Goal: Information Seeking & Learning: Learn about a topic

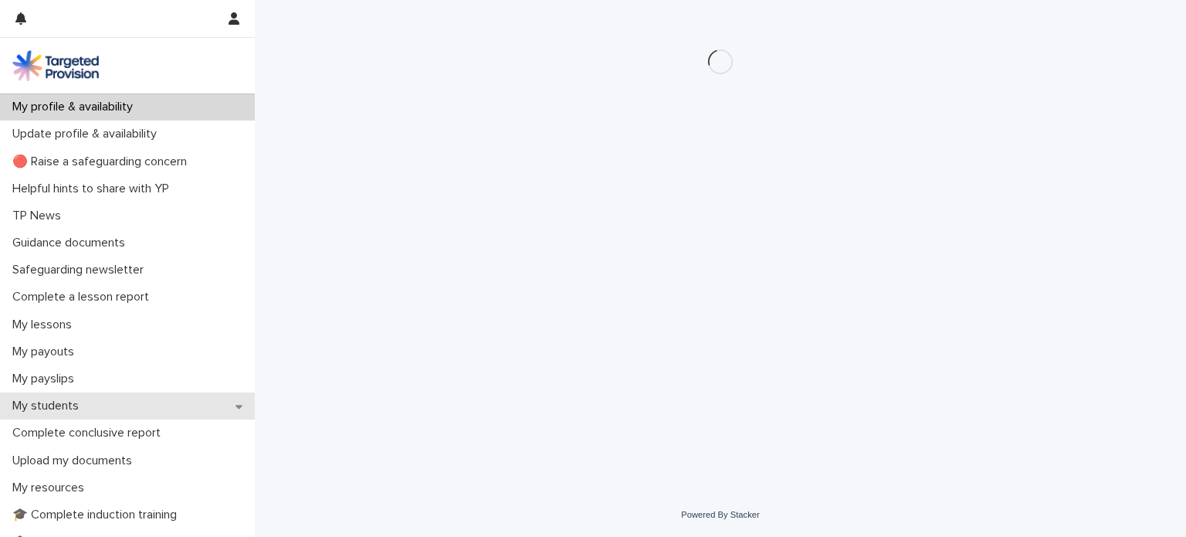
click at [80, 404] on p "My students" at bounding box center [48, 405] width 85 height 15
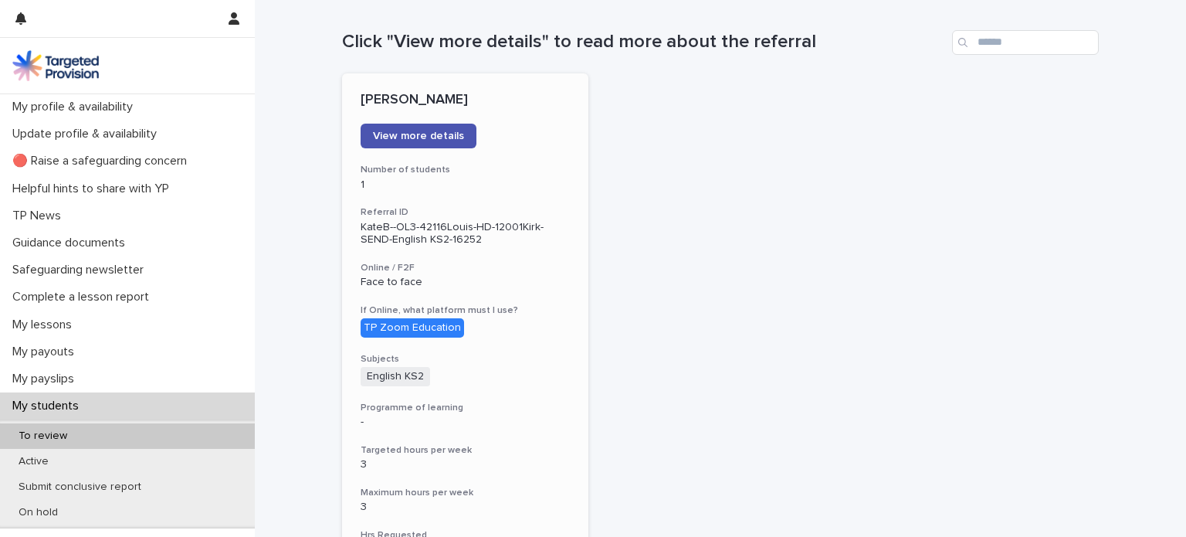
scroll to position [154, 0]
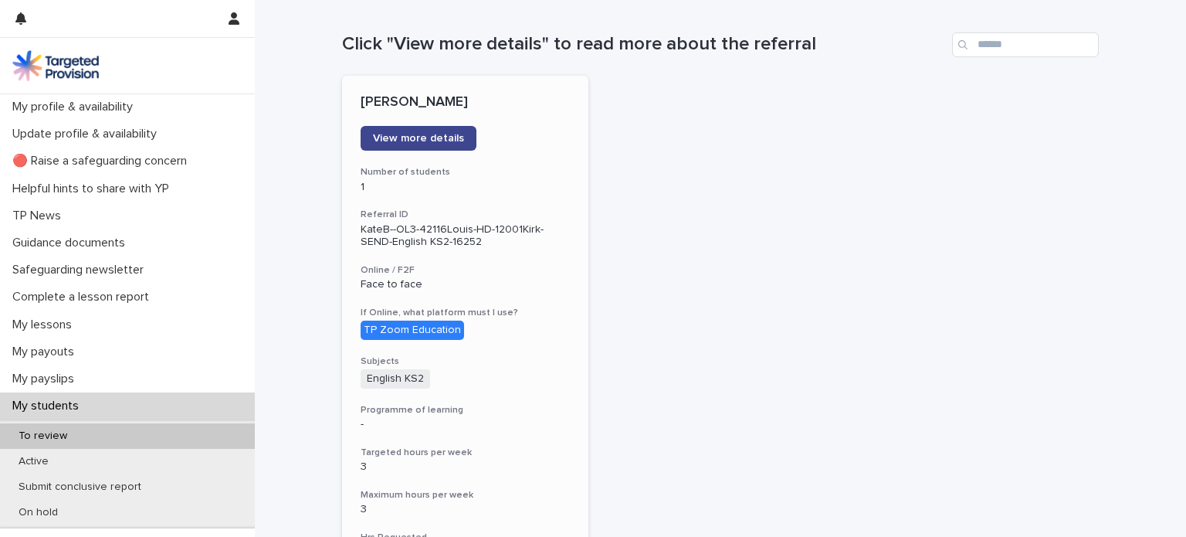
click at [412, 139] on span "View more details" at bounding box center [418, 138] width 91 height 11
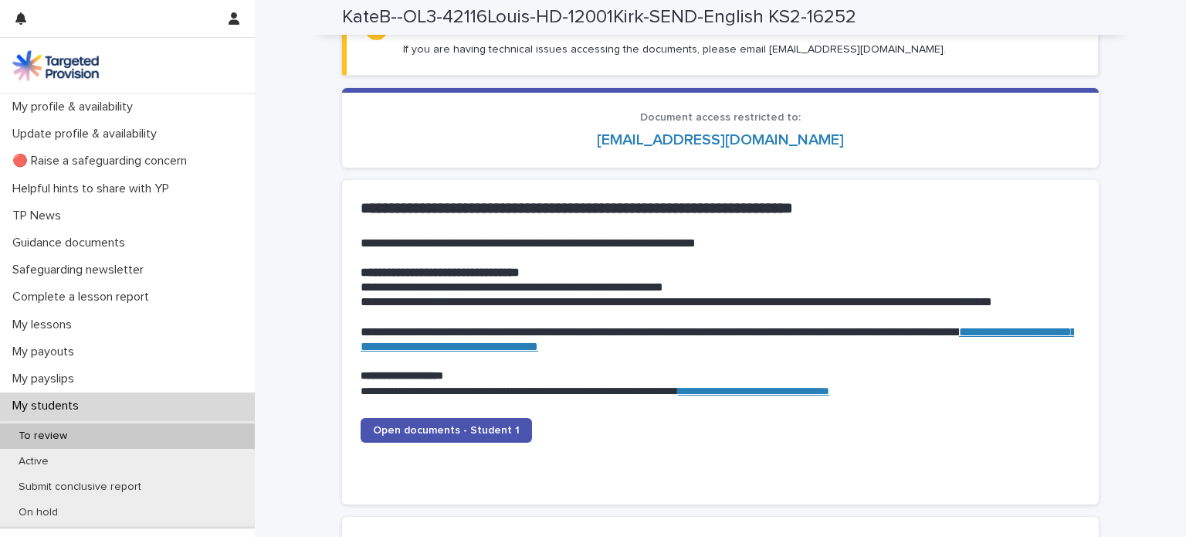
scroll to position [1544, 0]
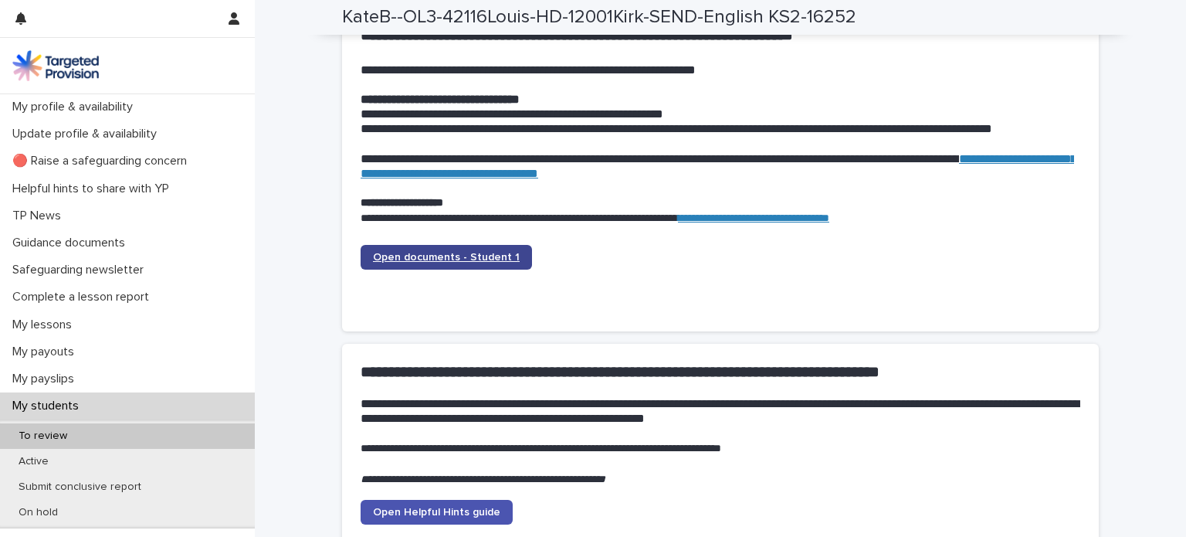
click at [442, 254] on span "Open documents - Student 1" at bounding box center [446, 257] width 147 height 11
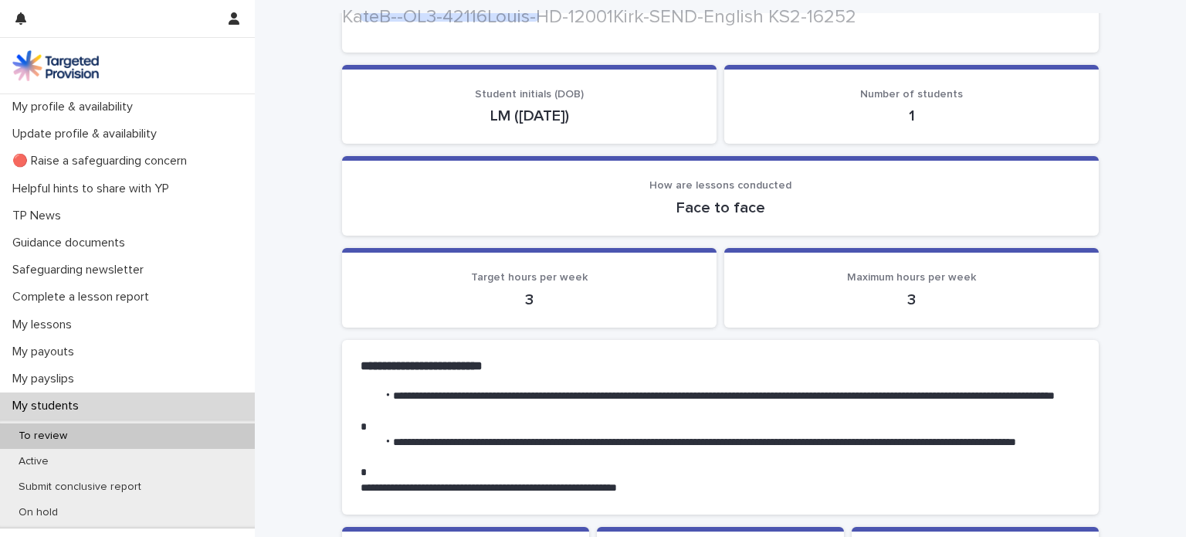
scroll to position [232, 0]
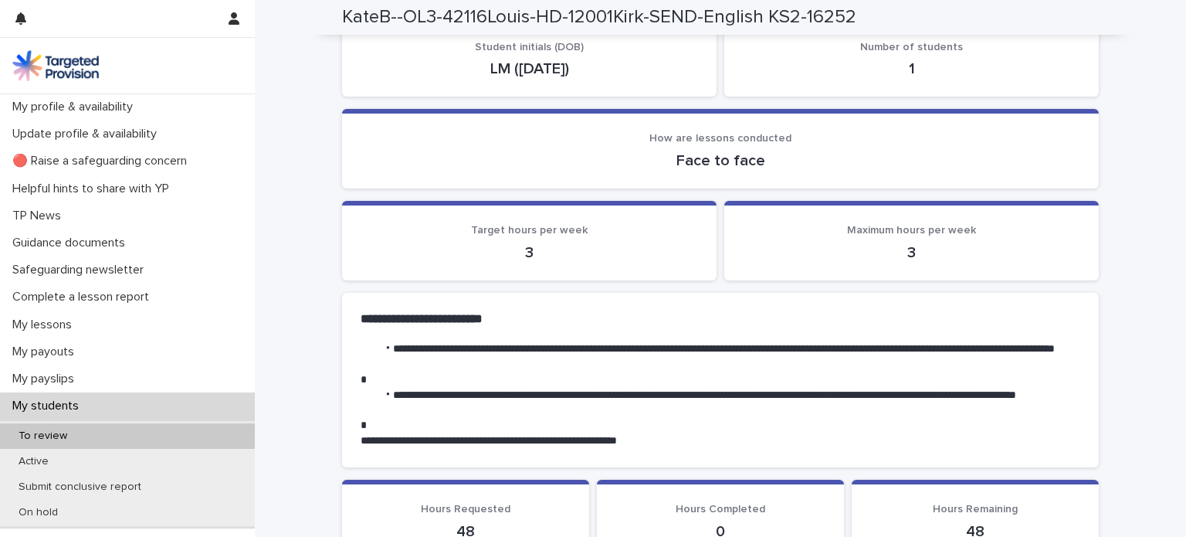
drag, startPoint x: 771, startPoint y: 388, endPoint x: 788, endPoint y: 453, distance: 68.0
click at [788, 453] on section "**********" at bounding box center [720, 380] width 757 height 175
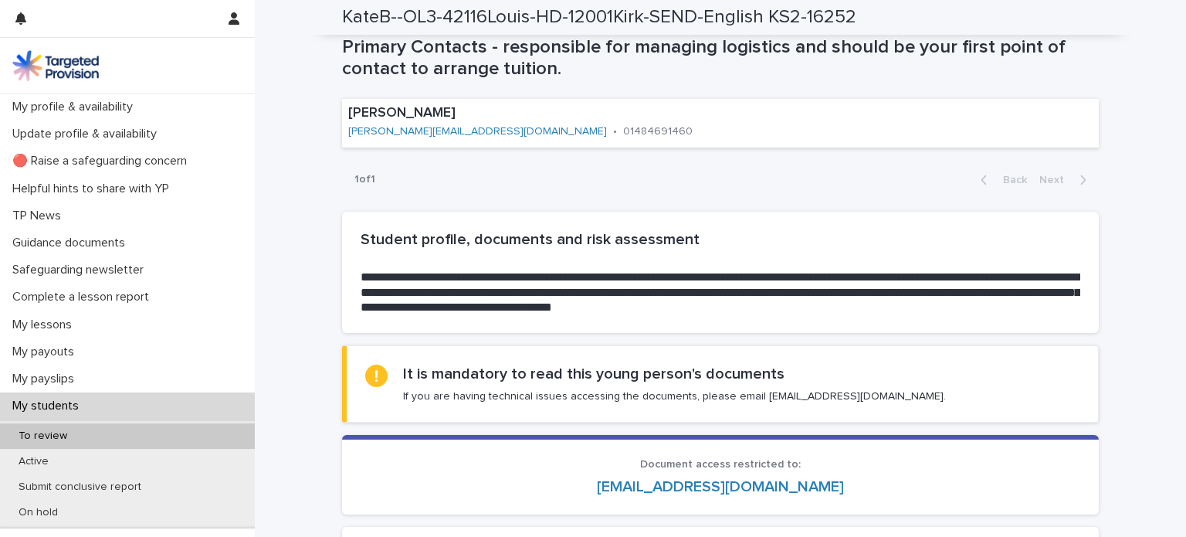
scroll to position [1004, 0]
